Goal: Task Accomplishment & Management: Complete application form

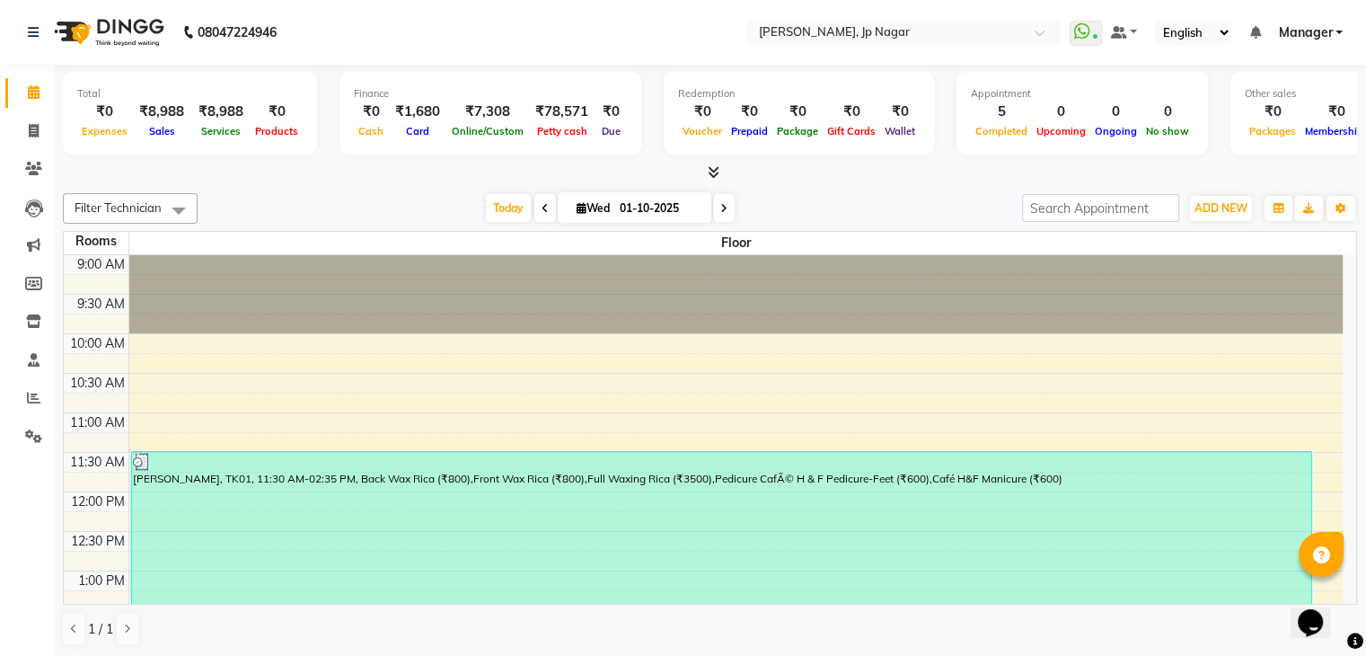
scroll to position [633, 0]
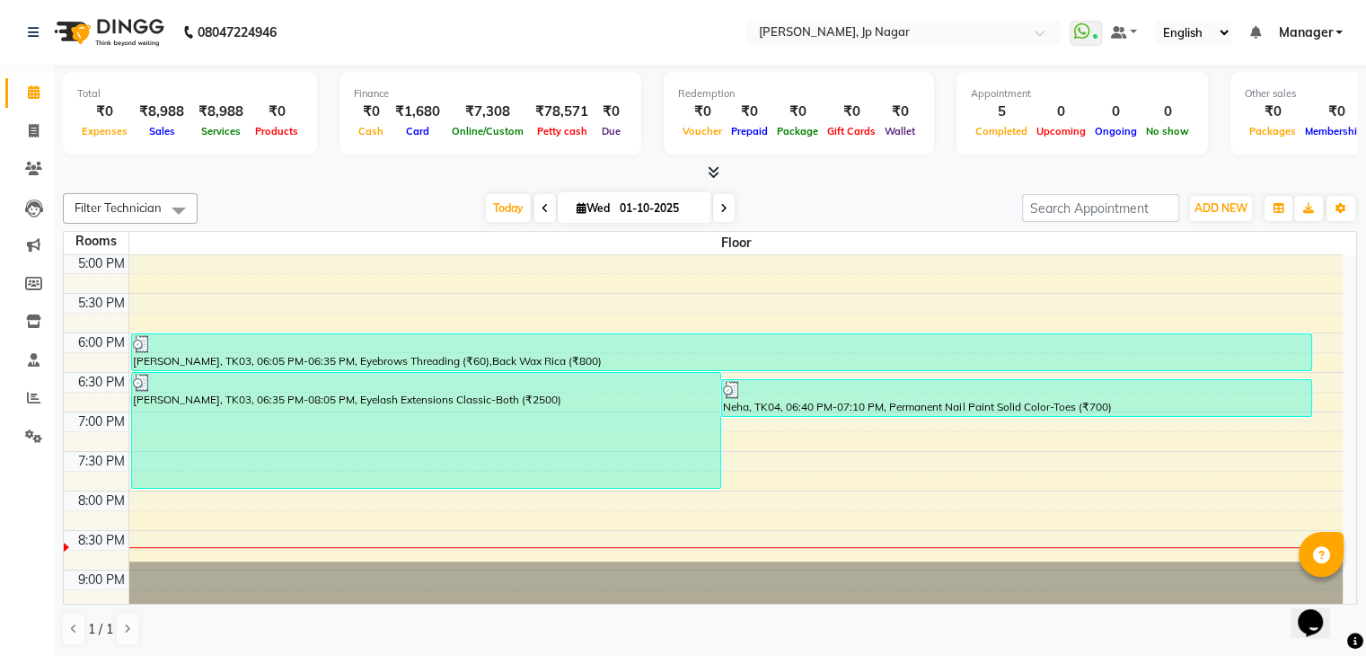
click at [108, 121] on div "Expenses" at bounding box center [104, 130] width 55 height 19
click at [1082, 225] on div "Filter Technician Select All Suma ameer asid nl [PERSON_NAME] [PERSON_NAME] Vis…" at bounding box center [710, 419] width 1295 height 467
click at [1229, 217] on button "ADD NEW Toggle Dropdown" at bounding box center [1221, 208] width 62 height 25
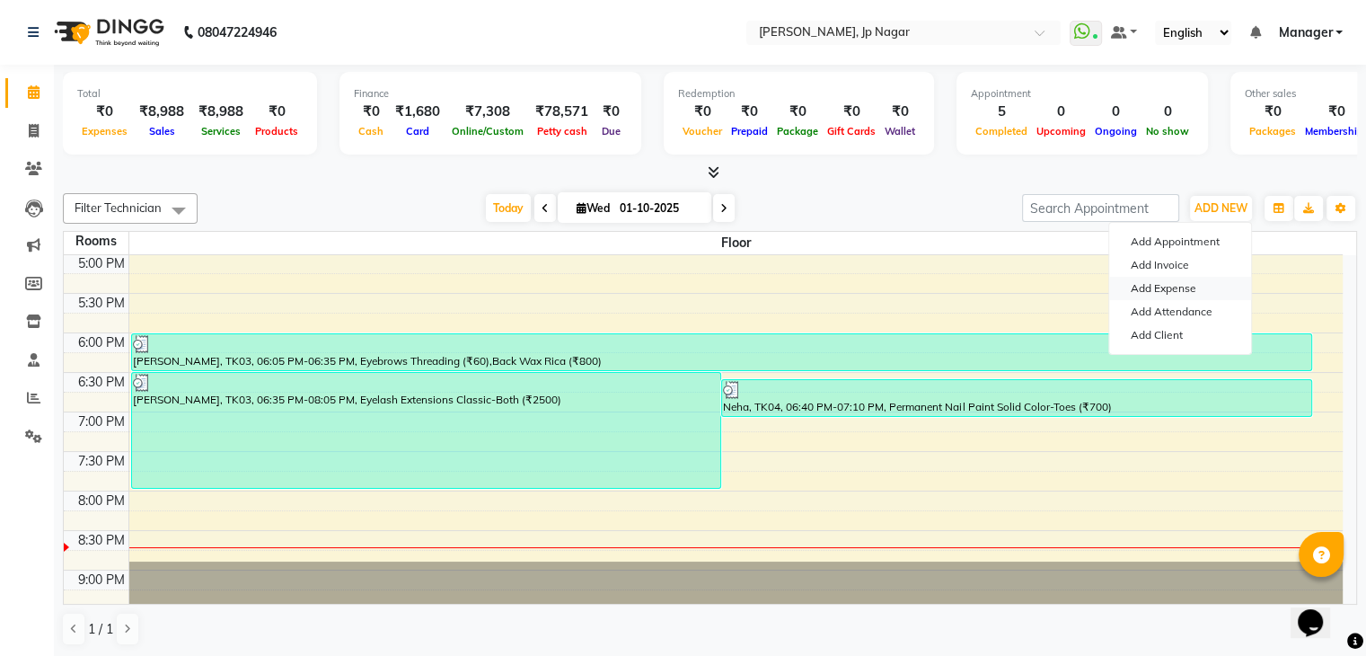
click at [1209, 281] on link "Add Expense" at bounding box center [1180, 288] width 142 height 23
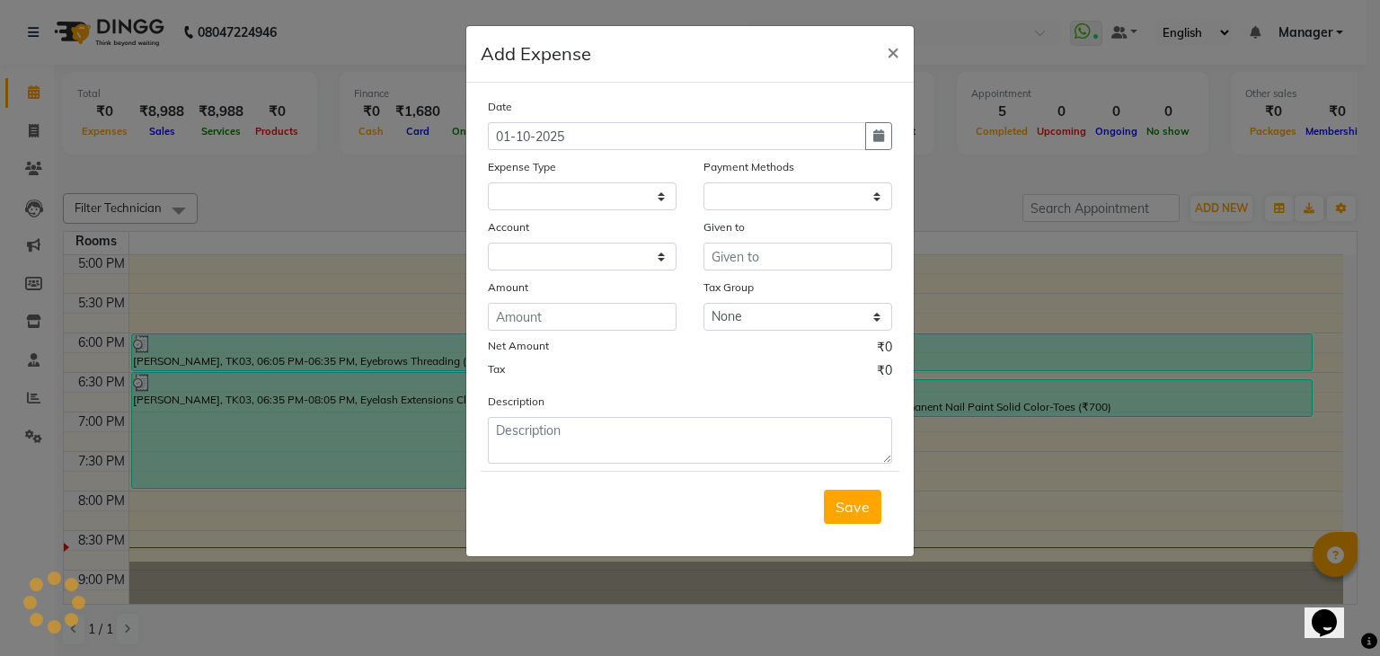
select select
select select "1"
select select "5313"
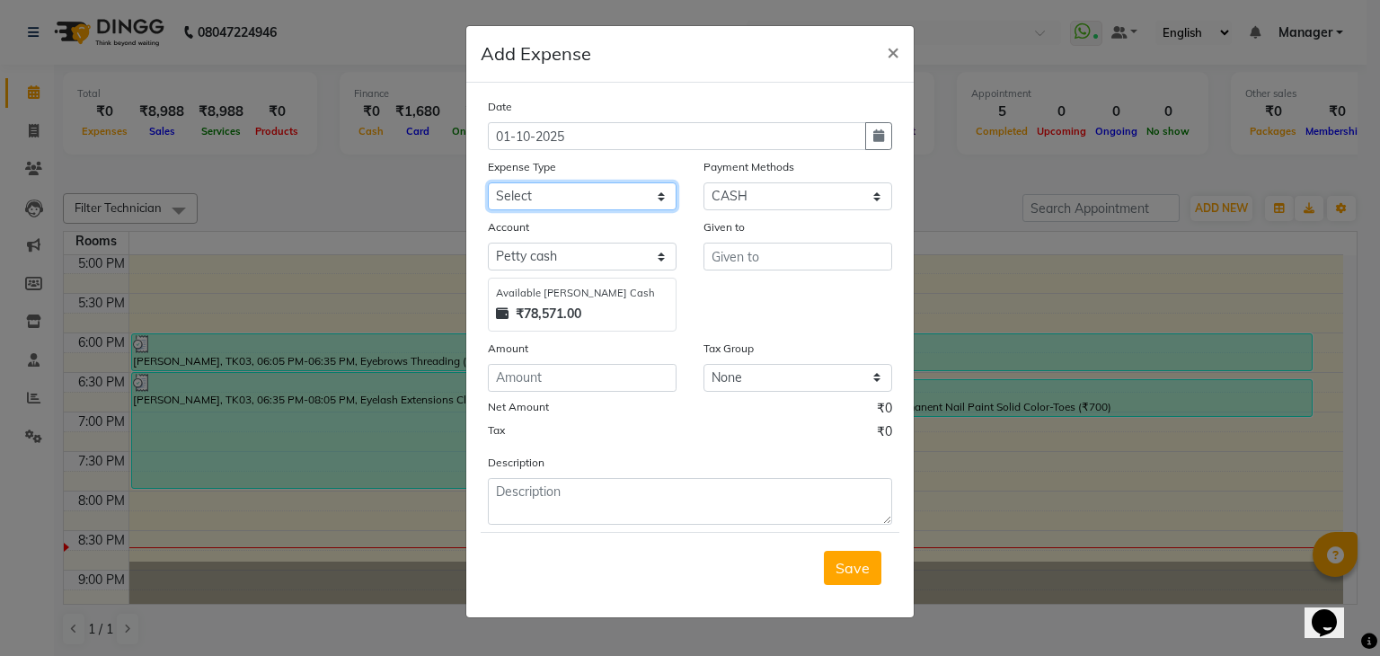
click at [606, 208] on select "Select acetone Advance Salary bank deposite Battery cell BBMP Beauty products B…" at bounding box center [582, 196] width 189 height 28
select select "19733"
click at [606, 208] on select "Select acetone Advance Salary bank deposite Battery cell BBMP Beauty products B…" at bounding box center [582, 196] width 189 height 28
click at [550, 387] on input "number" at bounding box center [582, 378] width 189 height 28
click at [576, 375] on input "number" at bounding box center [582, 378] width 189 height 28
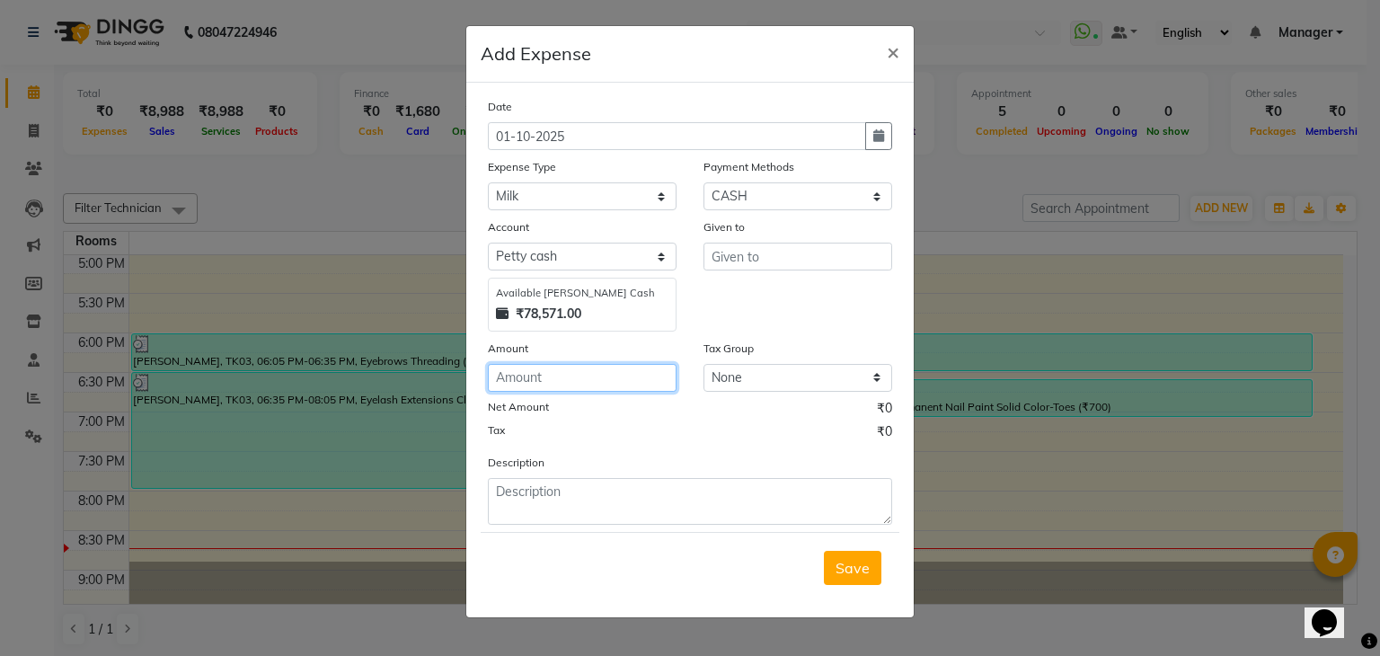
click at [575, 396] on div "Date [DATE] Expense Type Select acetone Advance Salary bank deposite Battery ce…" at bounding box center [690, 311] width 404 height 428
click at [568, 385] on input "number" at bounding box center [582, 378] width 189 height 28
type input "213"
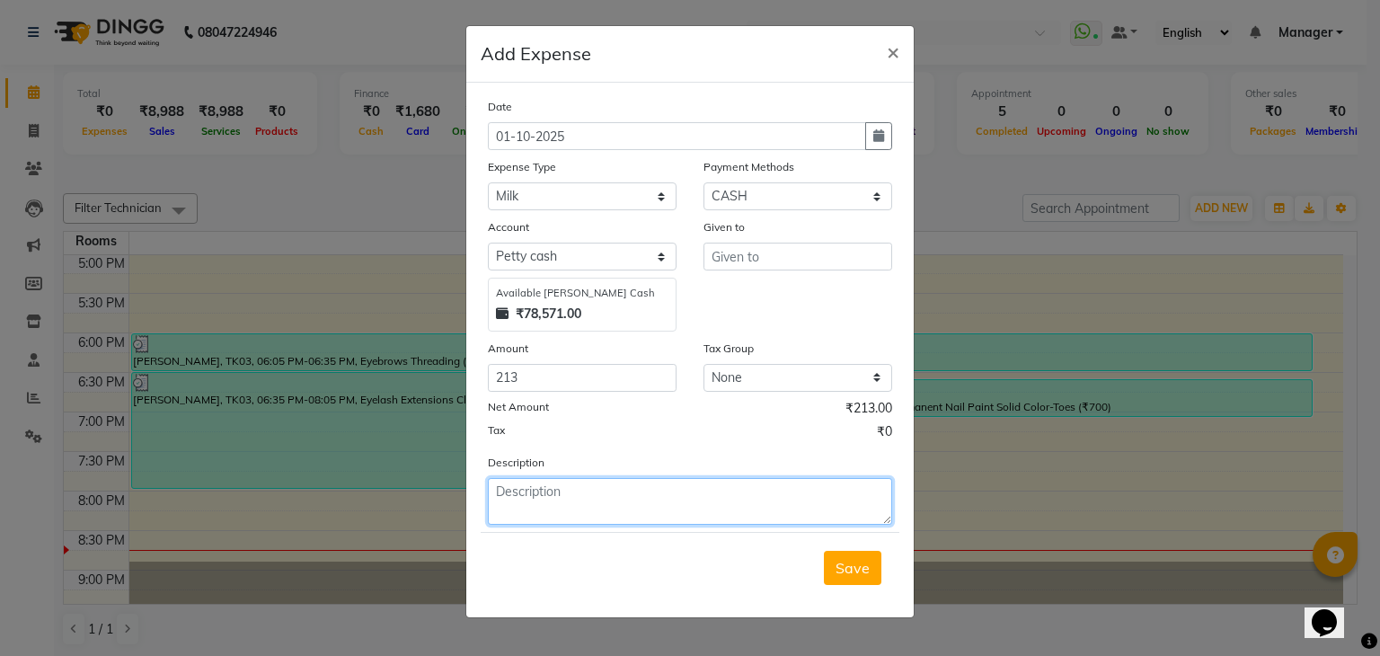
click at [582, 500] on textarea at bounding box center [690, 501] width 404 height 47
type textarea "milk ,cofee powder,map clenig"
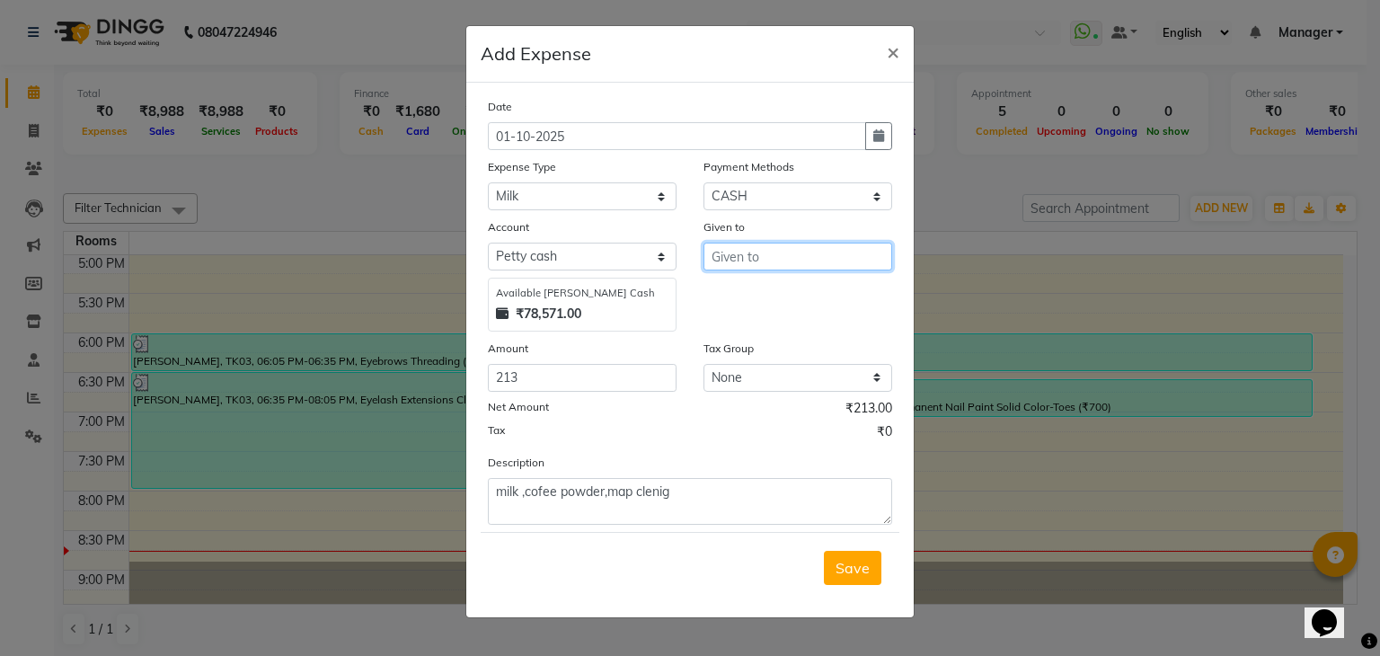
click at [828, 257] on input "text" at bounding box center [797, 257] width 189 height 28
click at [820, 302] on button "Sum a" at bounding box center [775, 295] width 142 height 29
type input "Suma"
click at [866, 569] on span "Save" at bounding box center [852, 568] width 34 height 18
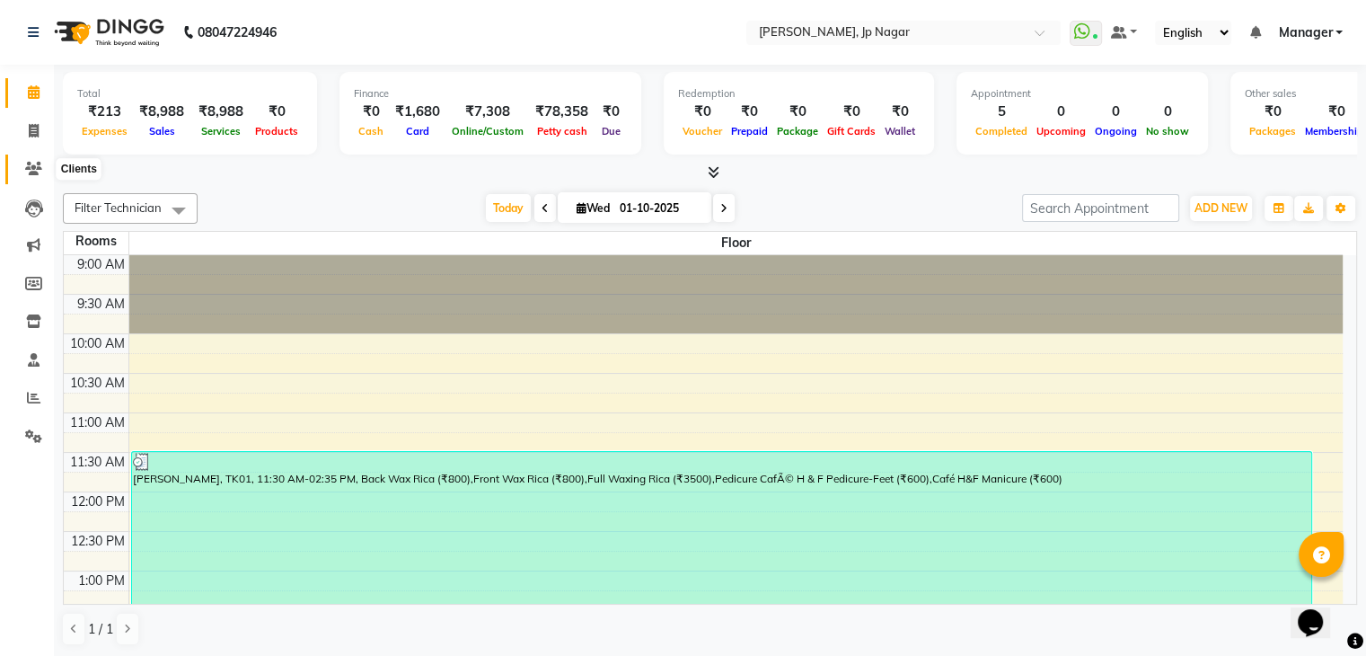
click at [36, 161] on span at bounding box center [33, 169] width 31 height 21
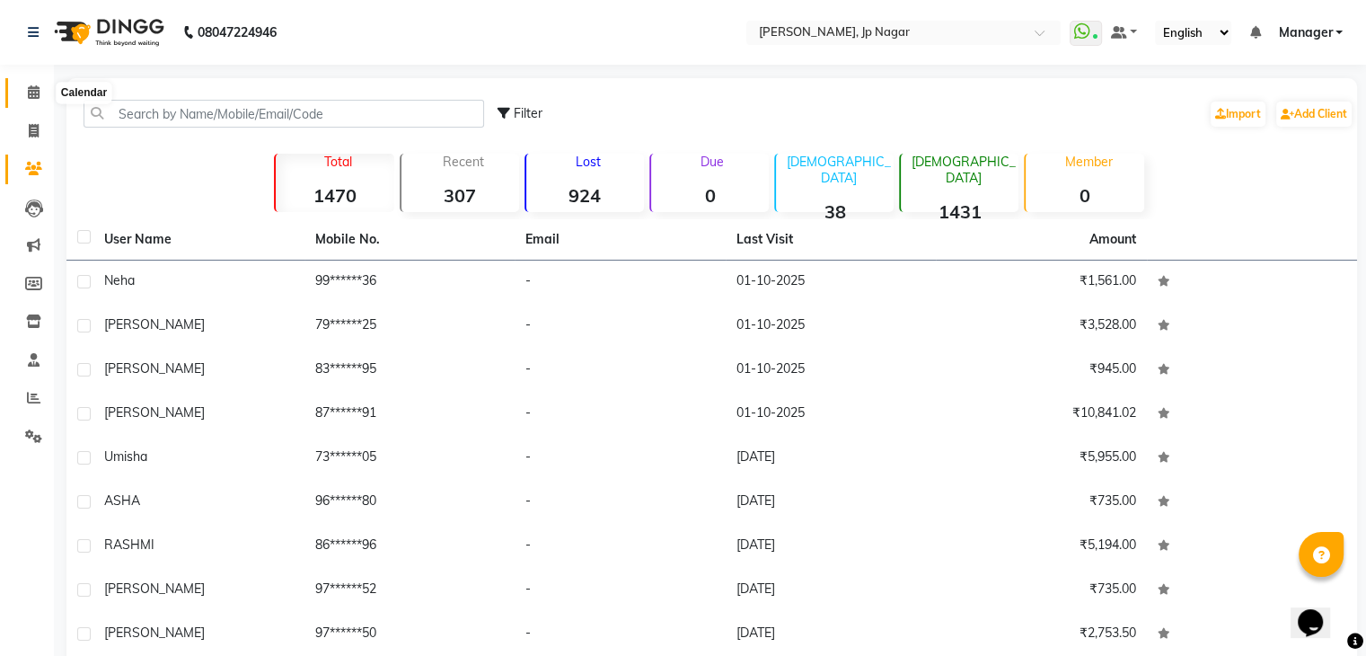
click at [31, 84] on span at bounding box center [33, 93] width 31 height 21
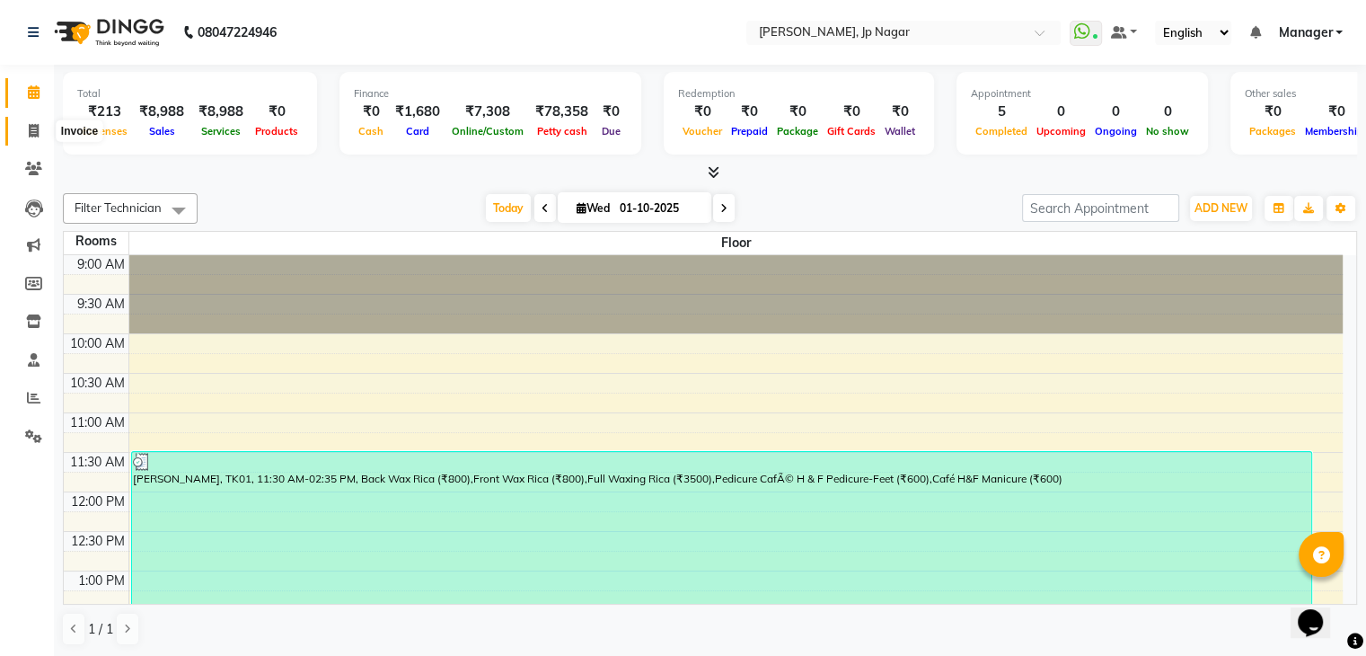
click at [38, 126] on icon at bounding box center [34, 130] width 10 height 13
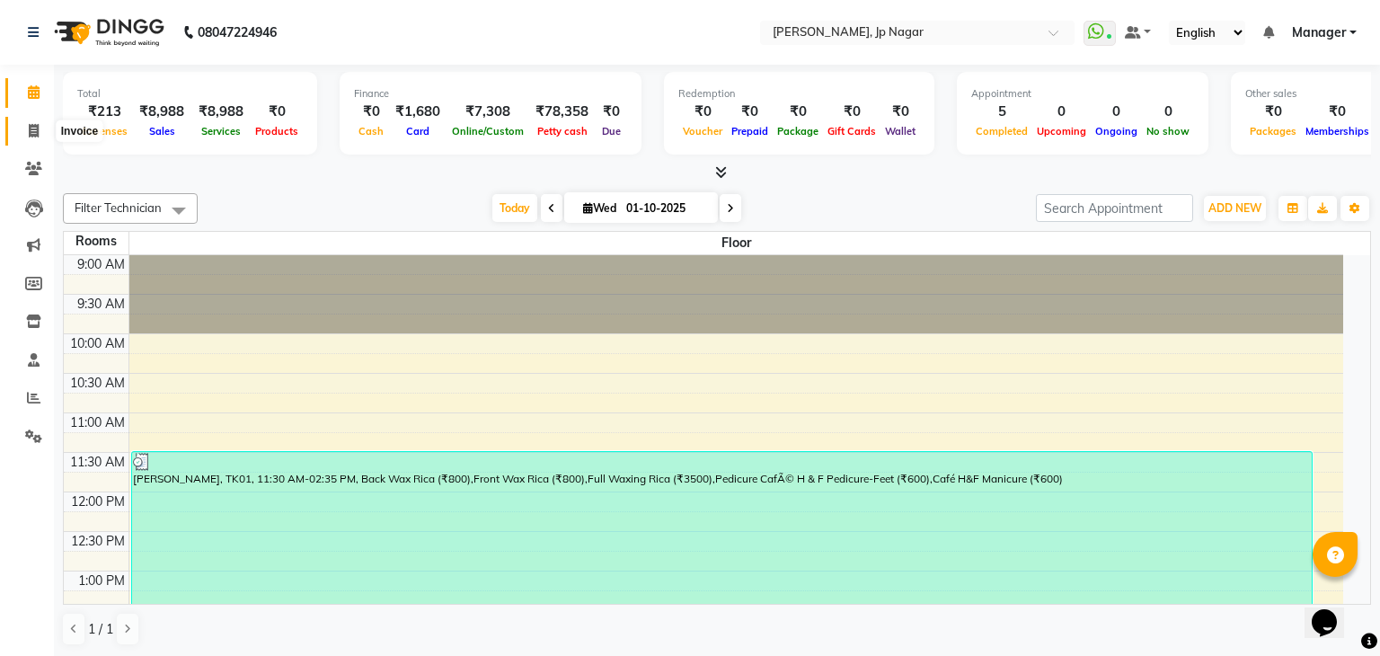
select select "service"
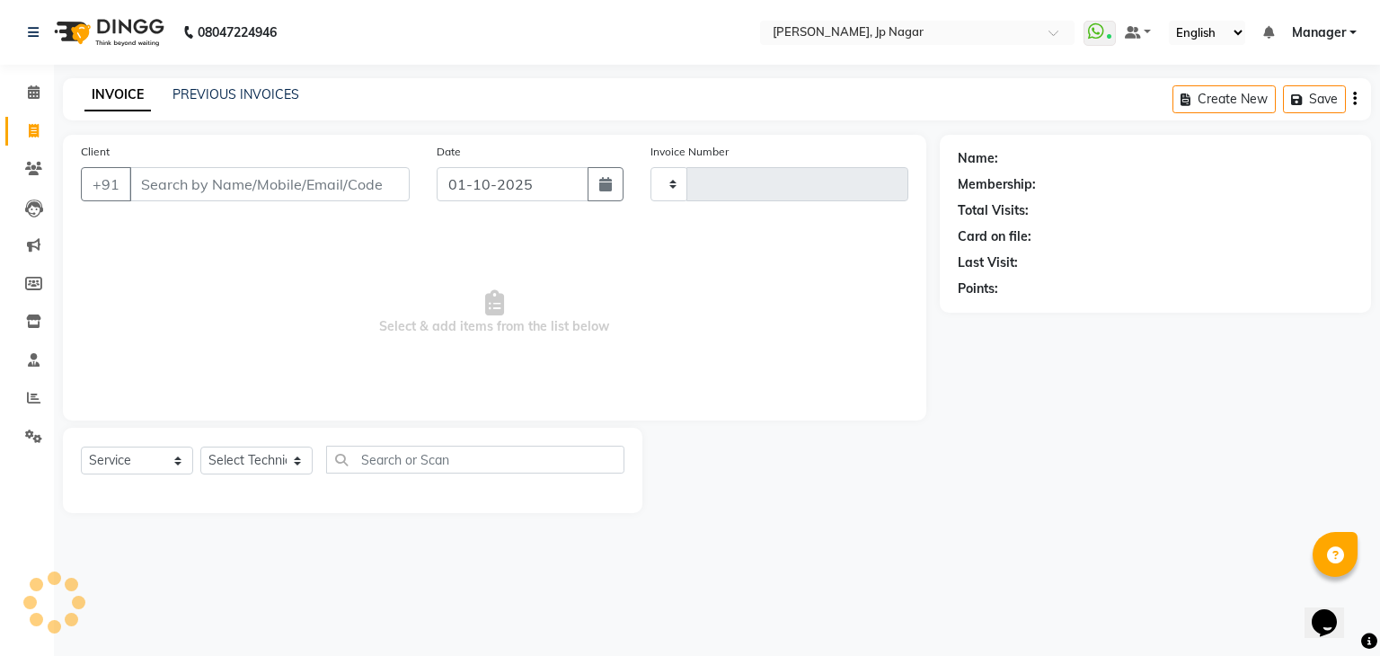
type input "1055"
select select "6318"
click at [301, 460] on select "Select Technician" at bounding box center [256, 460] width 112 height 28
click at [301, 460] on select "Select Technician ameer asid nl Bhupendra Manager sabitri Suma Vishal Lash Vish…" at bounding box center [256, 460] width 112 height 28
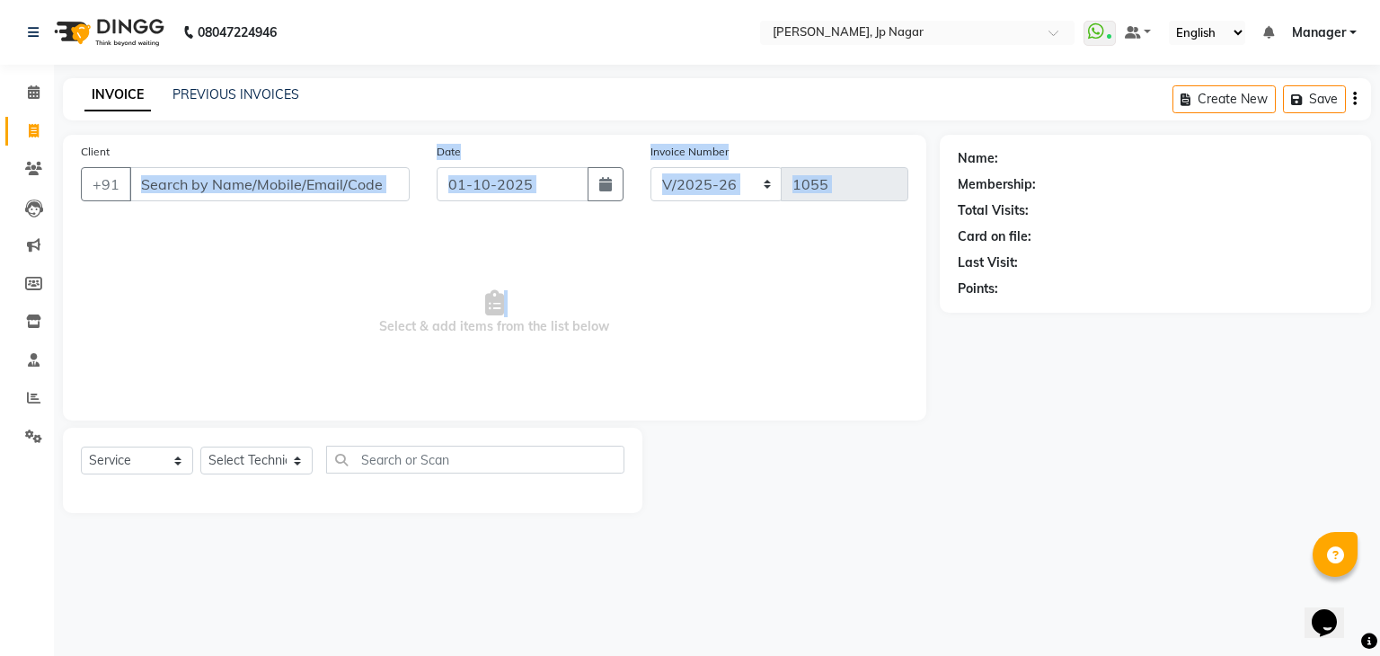
drag, startPoint x: 355, startPoint y: 338, endPoint x: 288, endPoint y: 183, distance: 168.2
click at [288, 183] on div "Client +91 Date 01-10-2025 Invoice Number BTH/2025-26 RED/2025-26 V/2025 V/2025…" at bounding box center [494, 278] width 863 height 286
click at [260, 291] on span "Select & add items from the list below" at bounding box center [494, 313] width 827 height 180
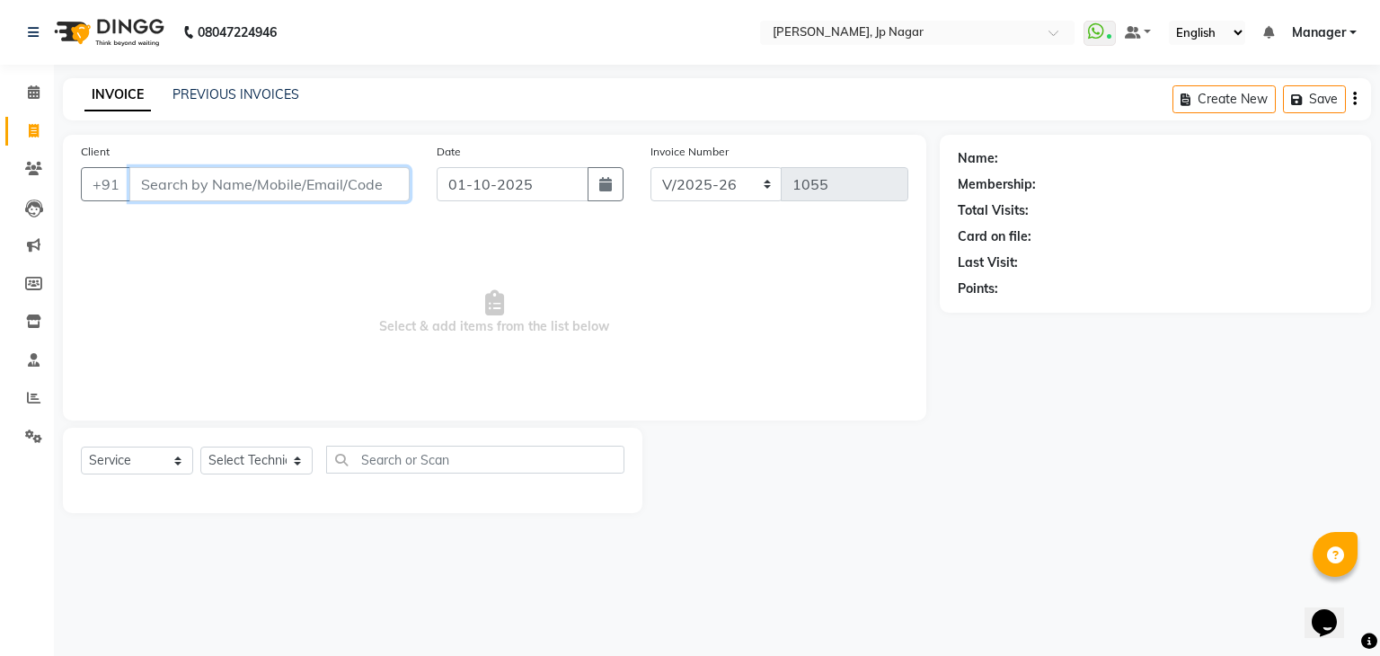
click at [305, 195] on input "Client" at bounding box center [269, 184] width 280 height 34
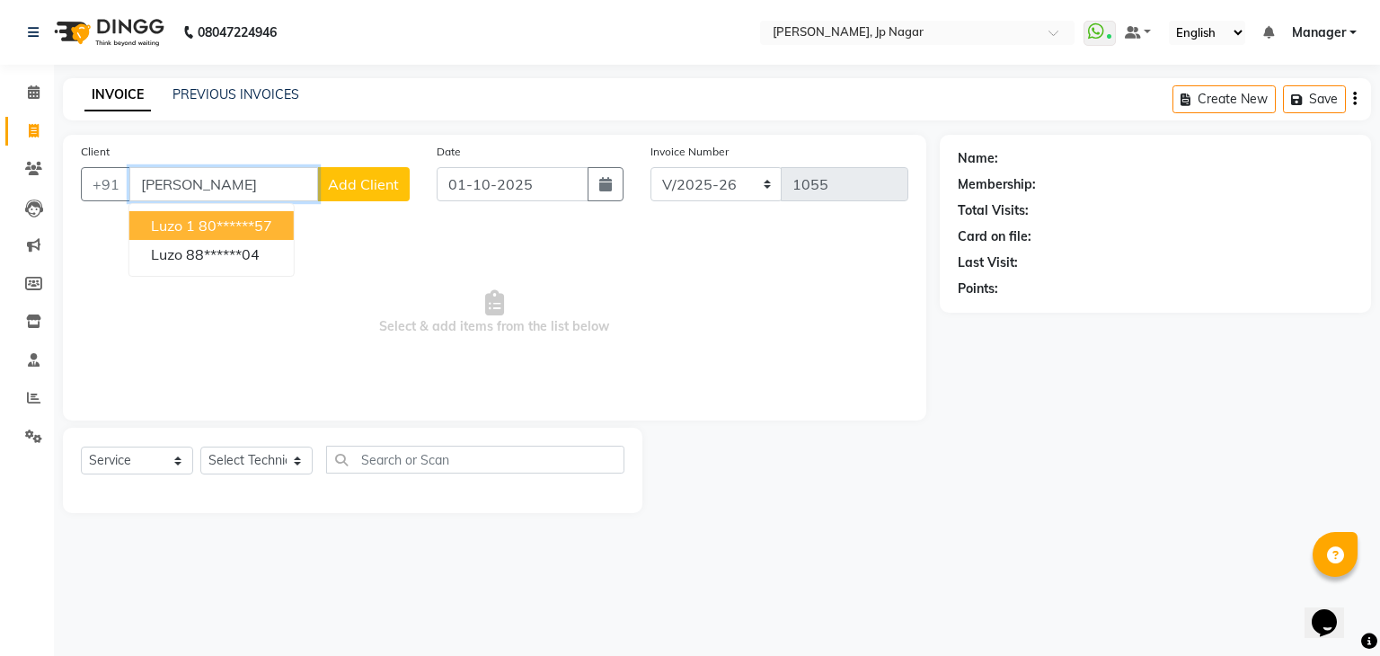
click at [272, 225] on ngb-highlight "80******57" at bounding box center [236, 226] width 74 height 18
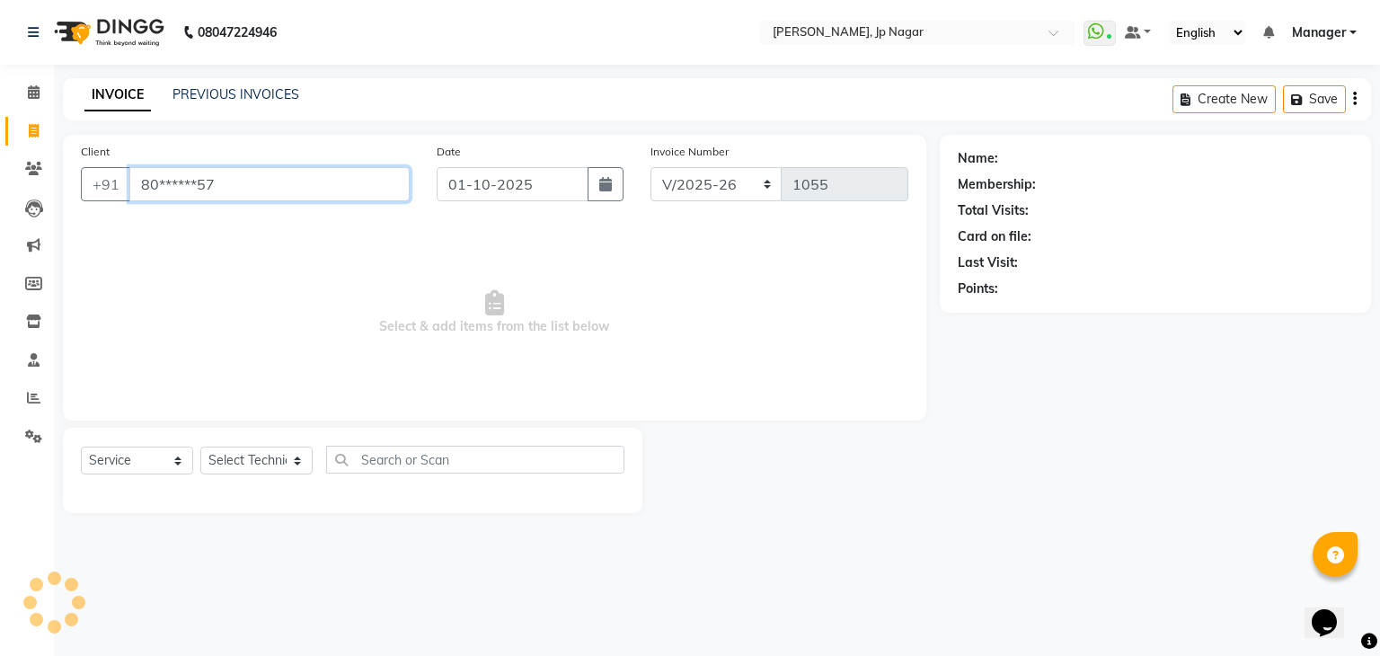
type input "80******57"
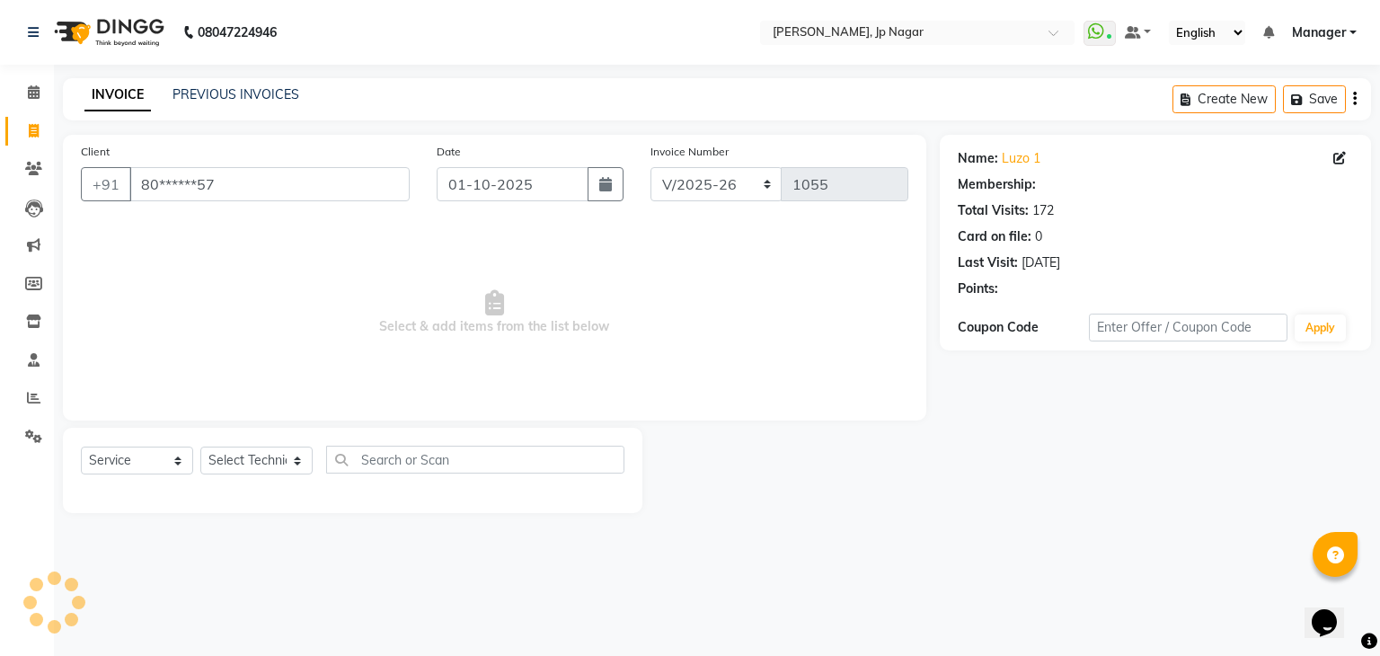
select select "1: Object"
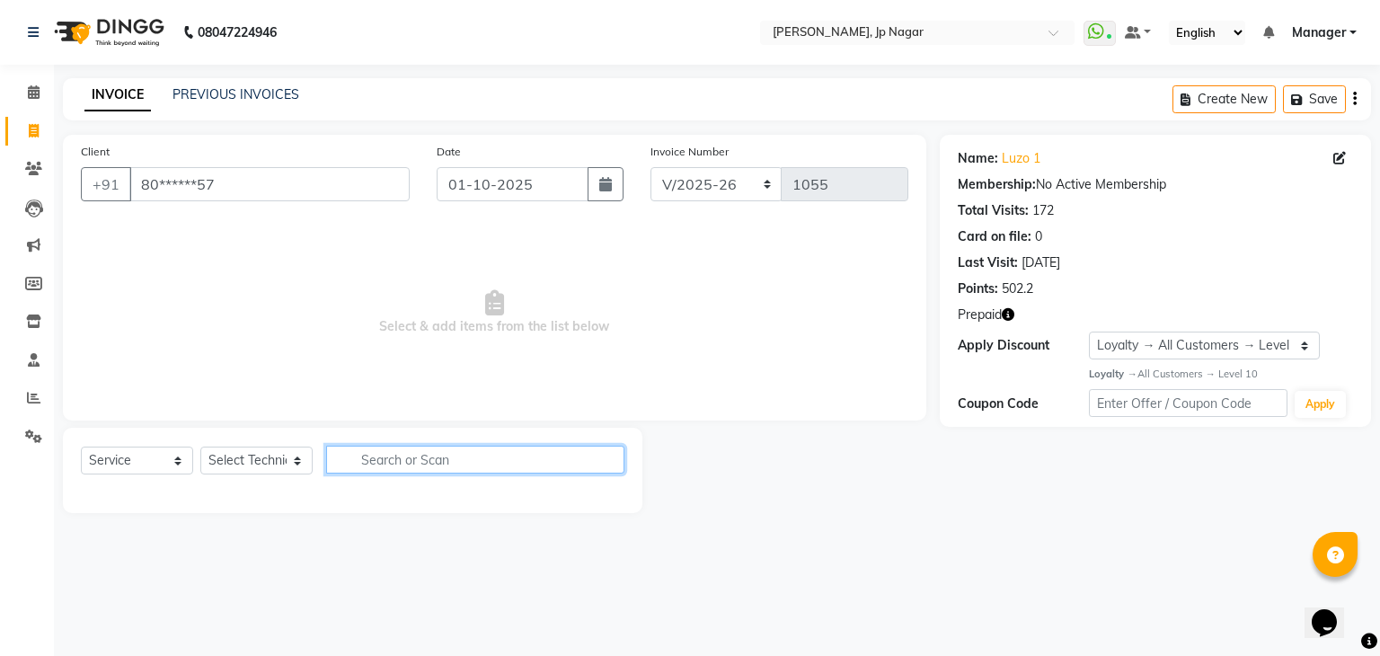
click at [485, 455] on input "text" at bounding box center [475, 460] width 298 height 28
click at [1007, 308] on icon "button" at bounding box center [1008, 314] width 13 height 13
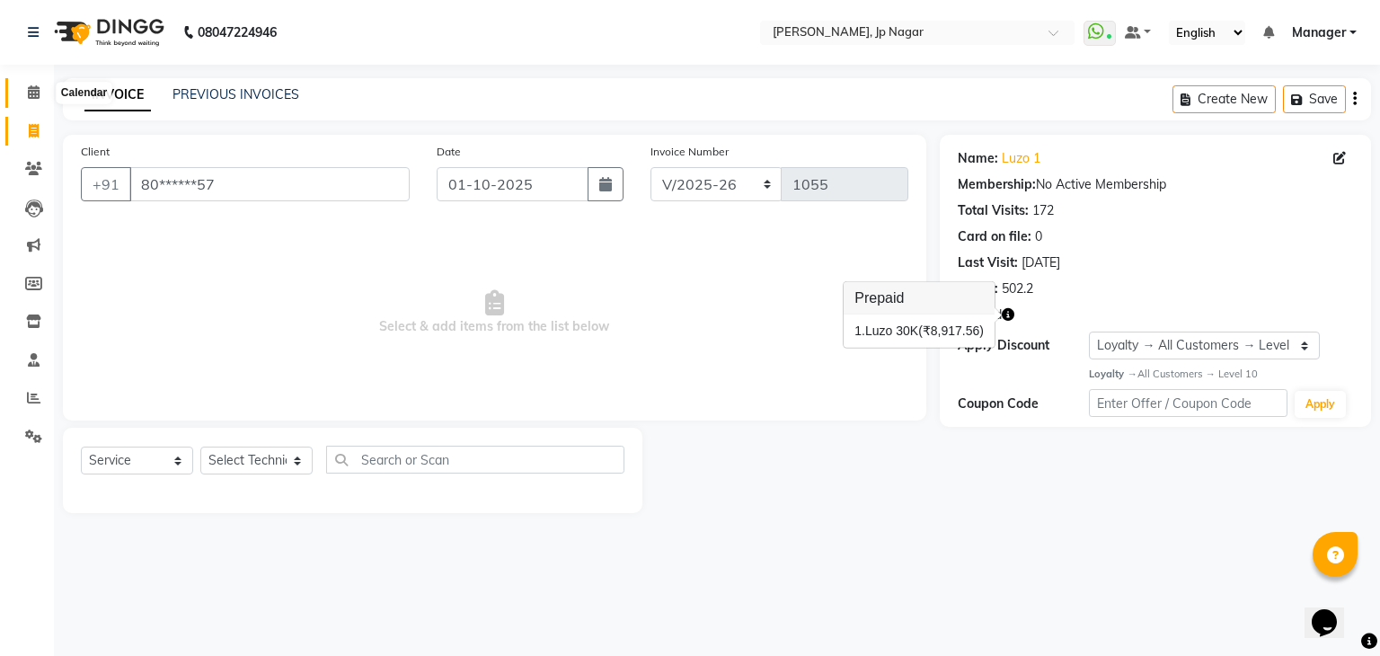
click at [40, 84] on span at bounding box center [33, 93] width 31 height 21
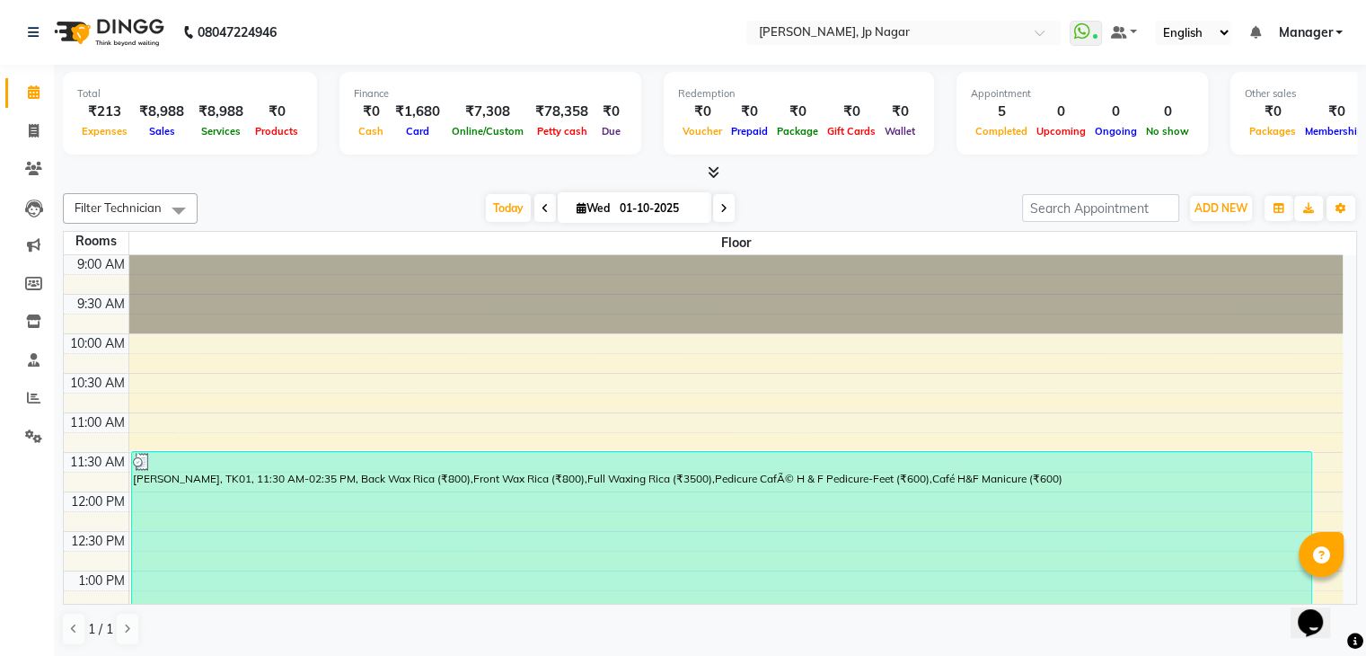
click at [717, 172] on icon at bounding box center [714, 171] width 12 height 13
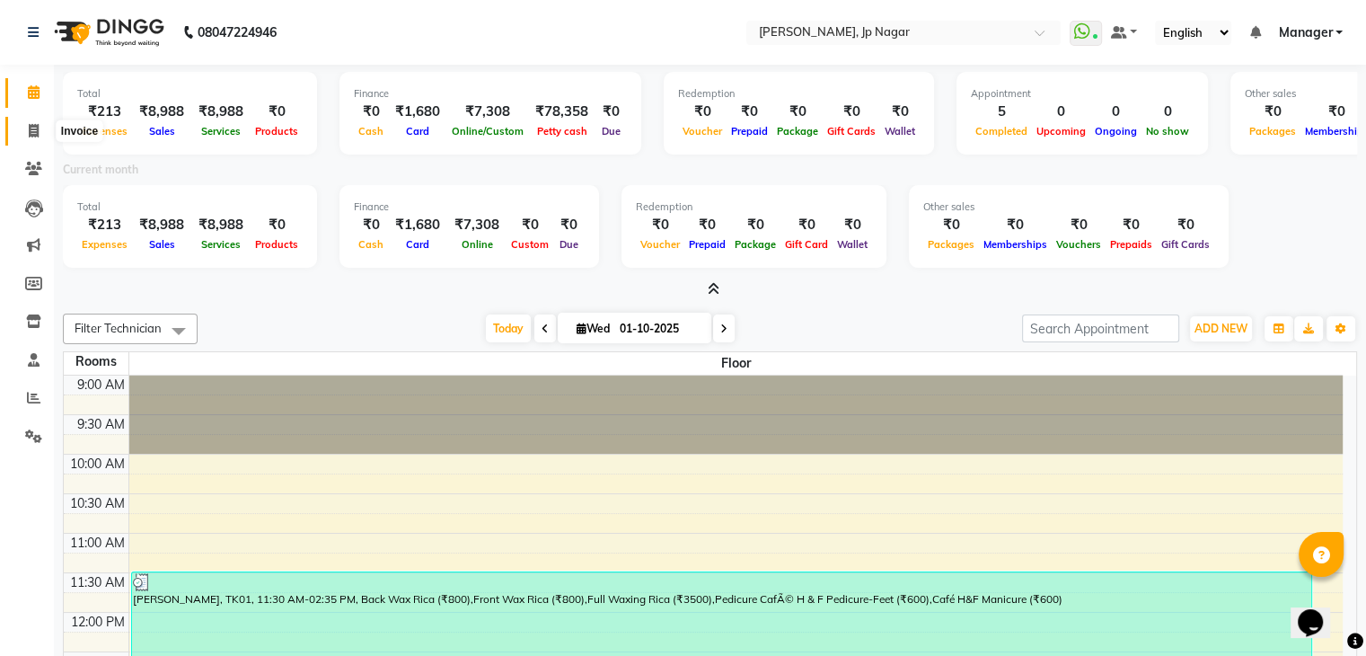
click at [40, 135] on span at bounding box center [33, 131] width 31 height 21
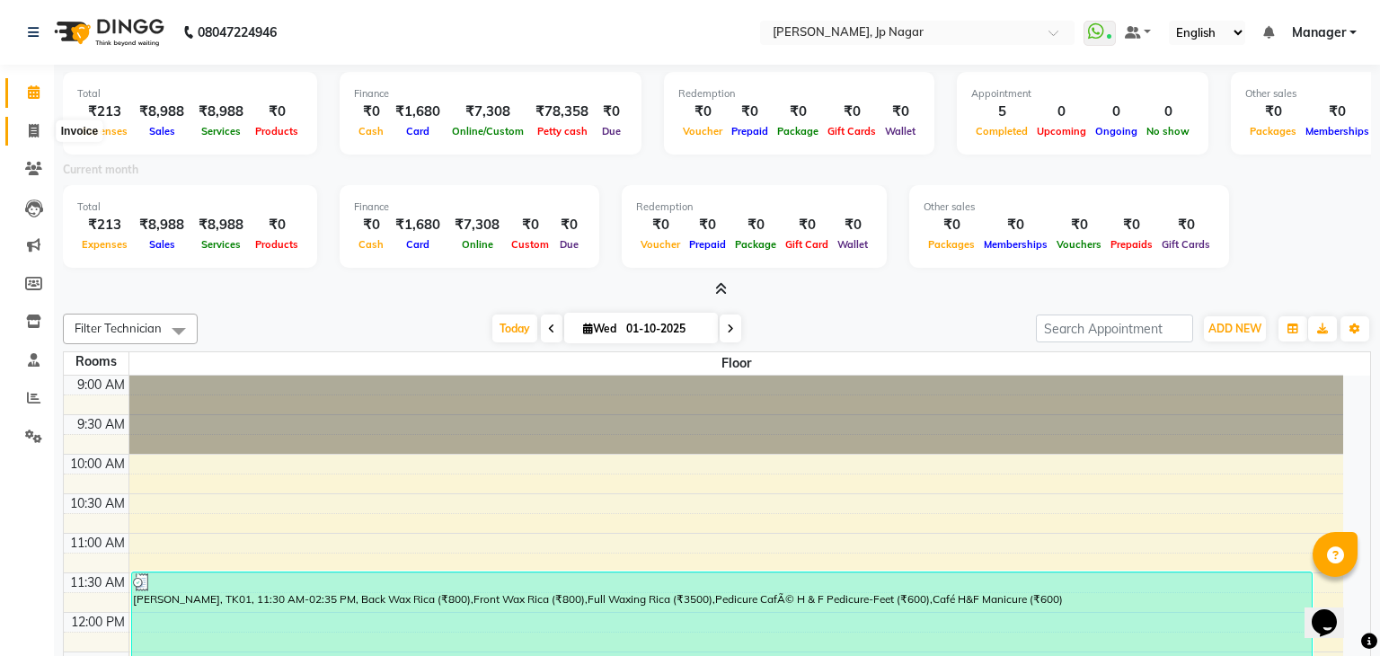
select select "6318"
select select "service"
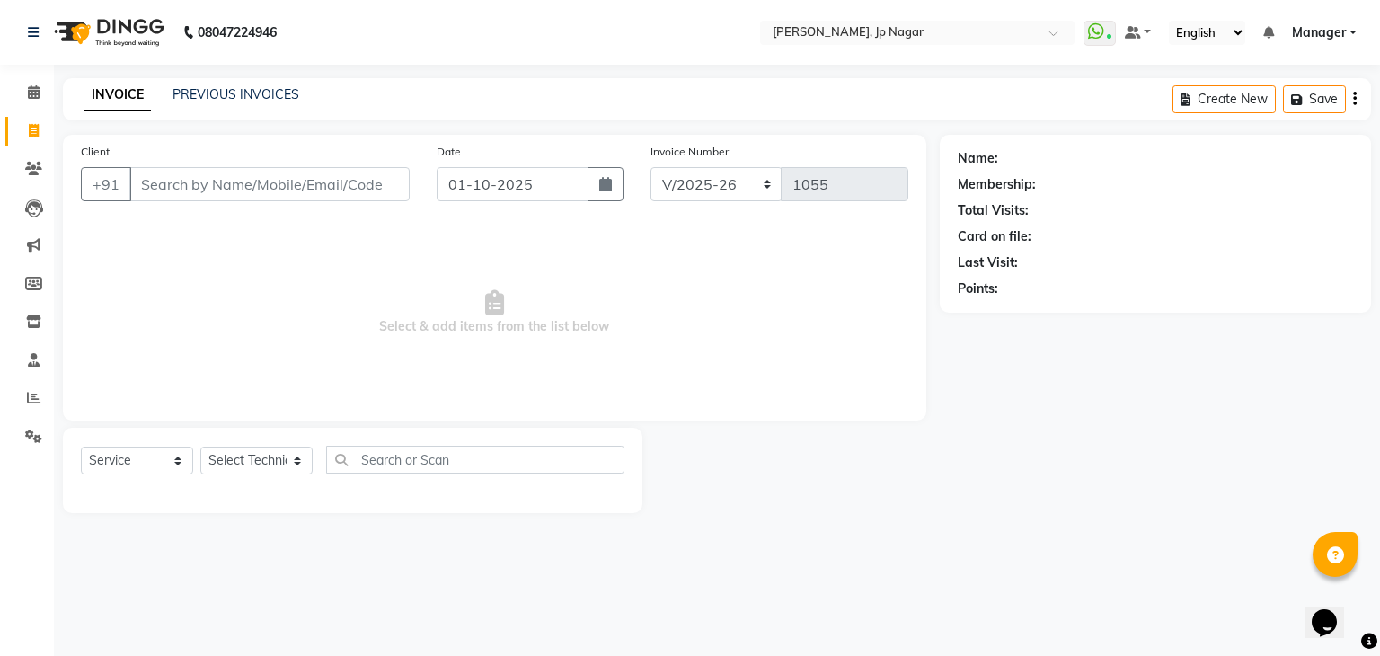
click at [190, 199] on input "Client" at bounding box center [269, 184] width 280 height 34
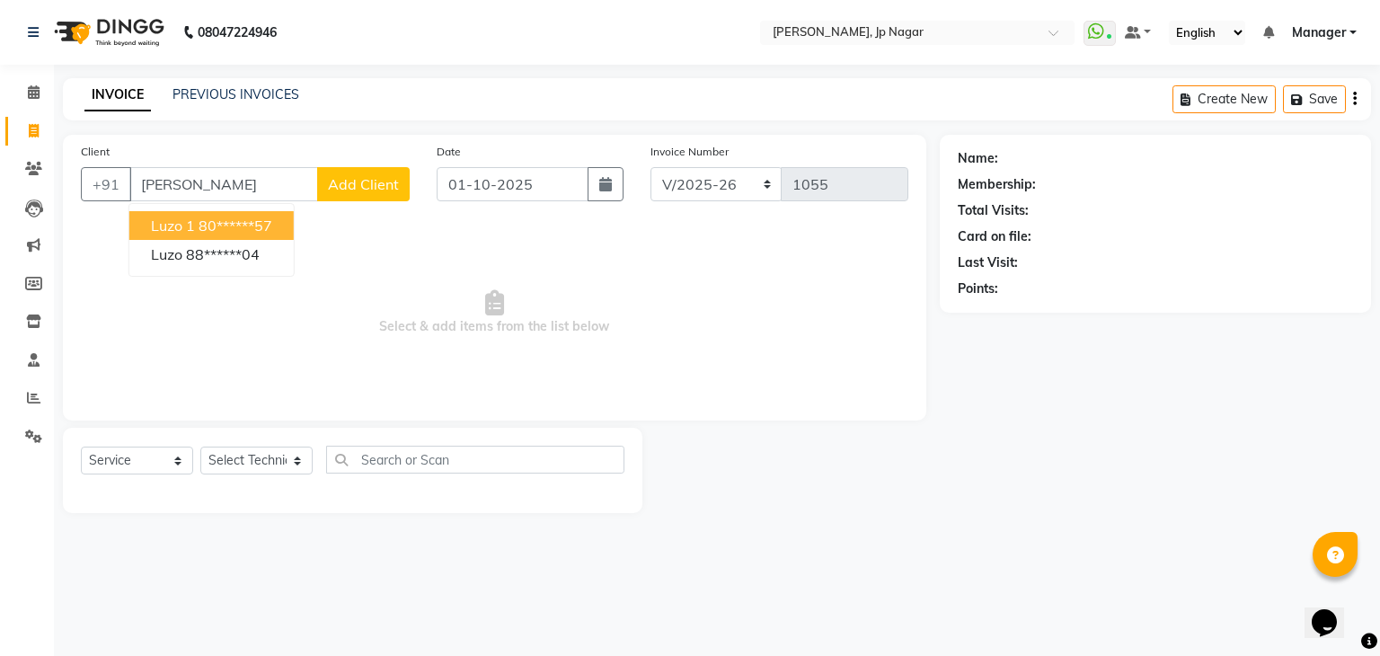
click at [206, 216] on button "Luzo 1 80******57" at bounding box center [211, 225] width 164 height 29
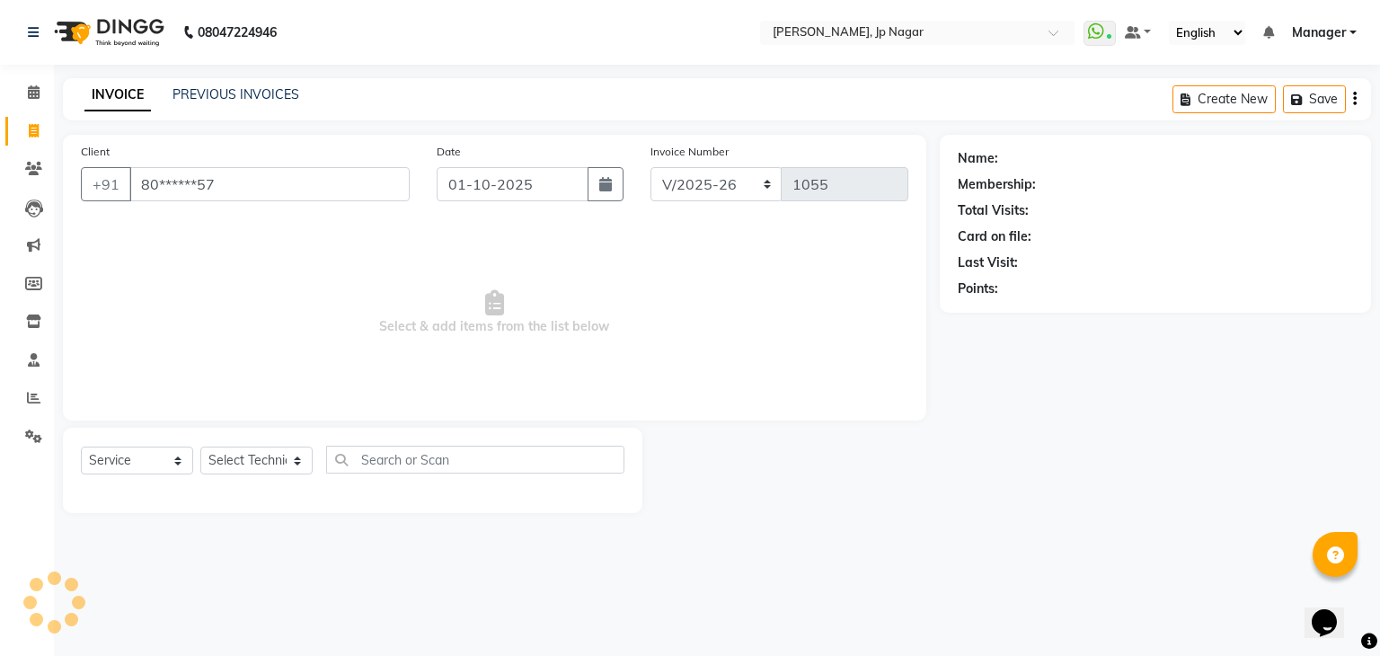
type input "80******57"
select select "1: Object"
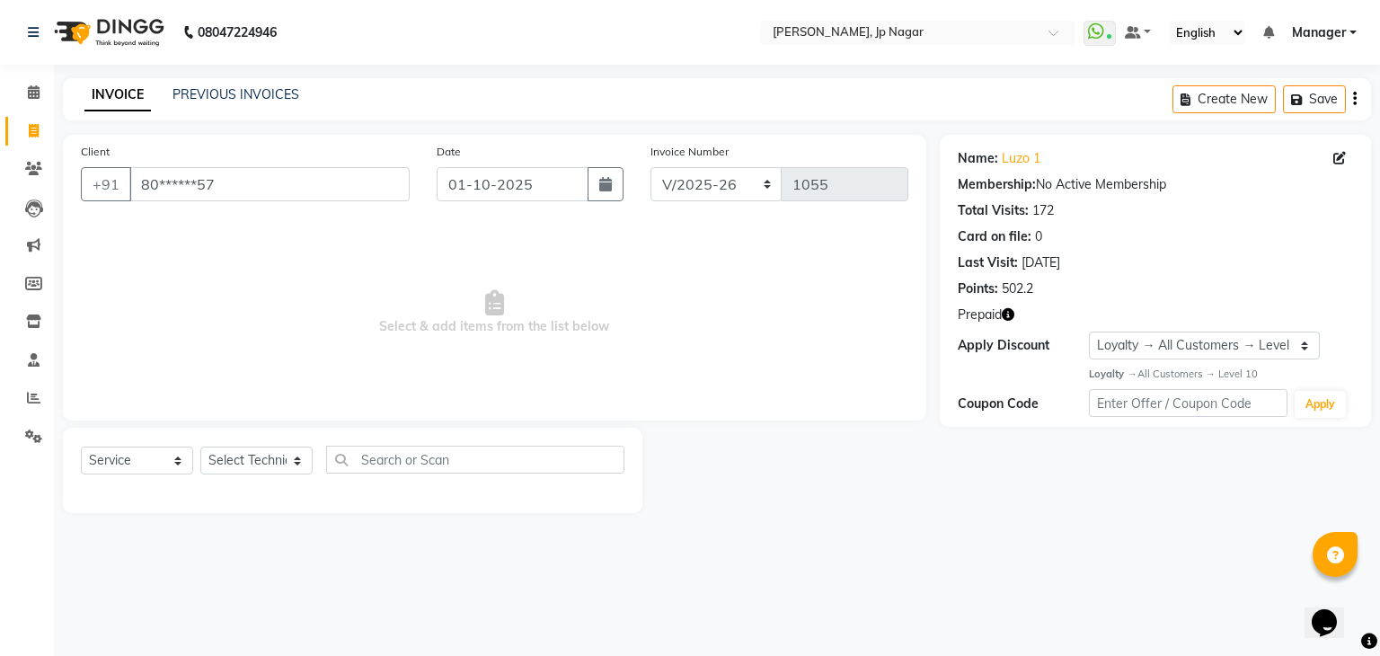
click at [1008, 315] on icon "button" at bounding box center [1008, 314] width 13 height 13
click at [28, 96] on icon at bounding box center [34, 91] width 12 height 13
